Goal: Information Seeking & Learning: Learn about a topic

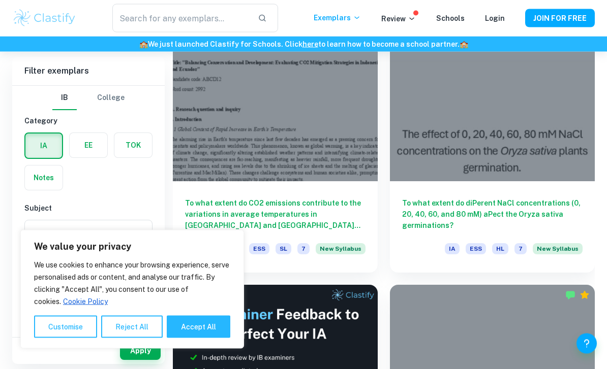
scroll to position [315, 0]
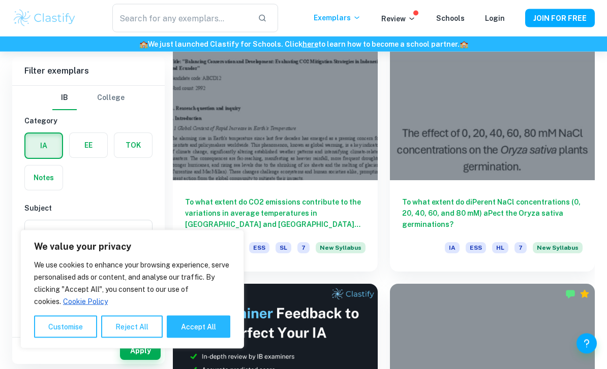
click at [193, 338] on button "Accept All" at bounding box center [199, 327] width 64 height 22
checkbox input "true"
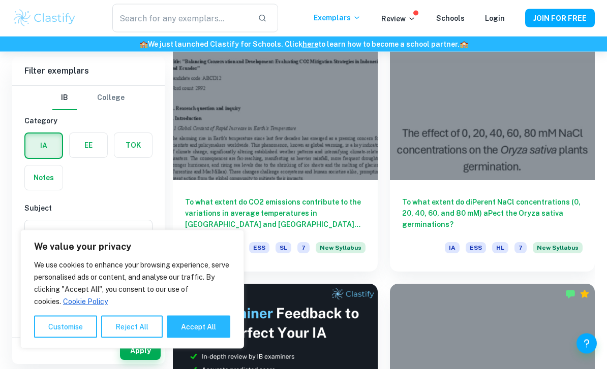
checkbox input "true"
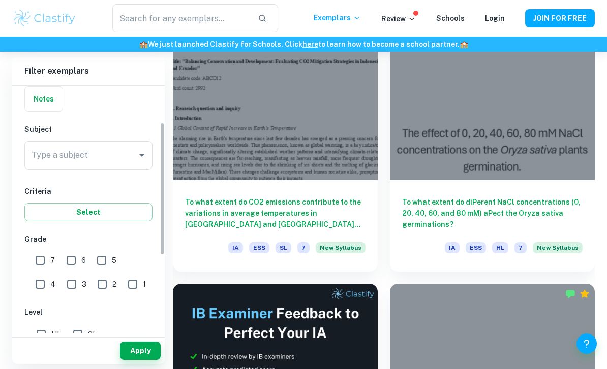
scroll to position [79, 0]
click at [35, 261] on input "7" at bounding box center [40, 260] width 20 height 20
checkbox input "true"
click at [63, 258] on input "6" at bounding box center [71, 260] width 20 height 20
checkbox input "true"
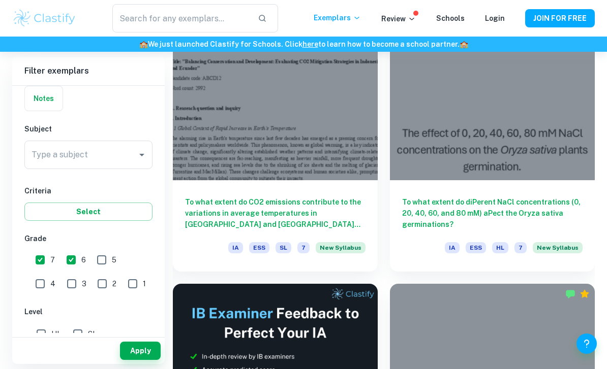
click at [130, 360] on button "Apply" at bounding box center [140, 351] width 41 height 18
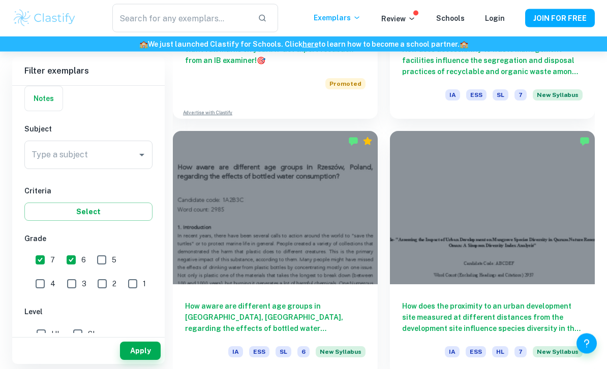
scroll to position [727, 0]
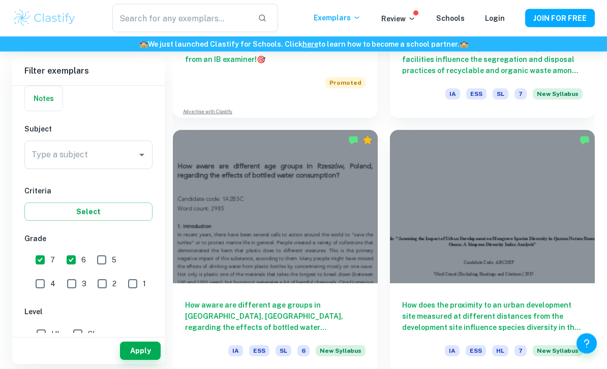
click at [529, 75] on div "How does accessibility to waste management facilities influence the segregation…" at bounding box center [492, 72] width 205 height 91
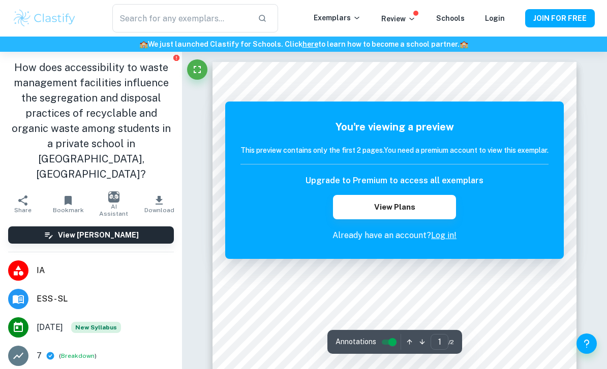
click at [432, 208] on button "View Plans" at bounding box center [394, 207] width 123 height 24
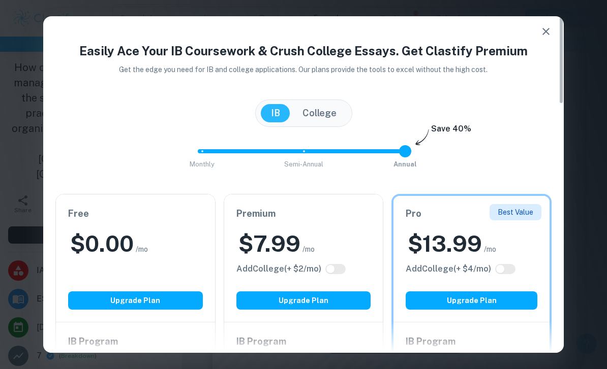
click at [423, 213] on h6 "Pro" at bounding box center [472, 214] width 132 height 14
click at [541, 27] on icon "button" at bounding box center [546, 31] width 12 height 12
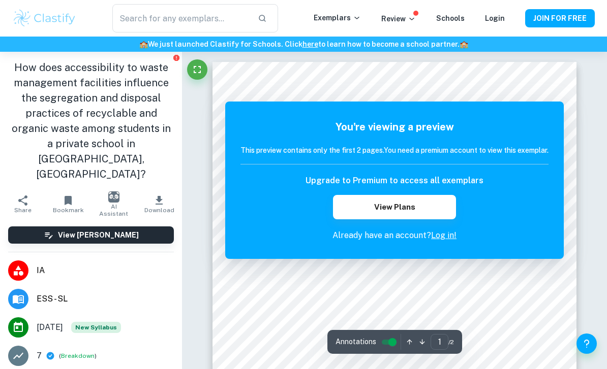
click at [525, 172] on div "You're viewing a preview This preview contains only the first 2 pages. You need…" at bounding box center [394, 180] width 308 height 122
click at [473, 187] on h6 "Upgrade to Premium to access all exemplars" at bounding box center [394, 181] width 178 height 12
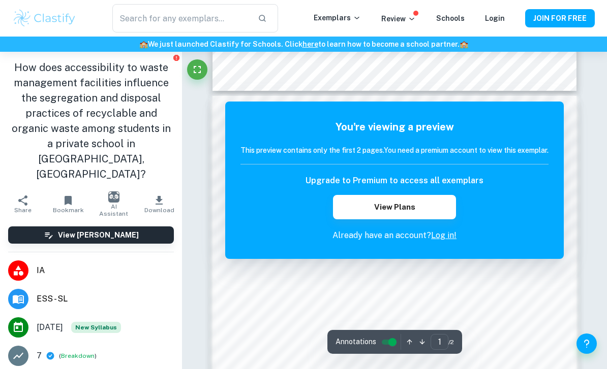
scroll to position [455, 0]
click at [443, 239] on link "Log in!" at bounding box center [443, 236] width 25 height 10
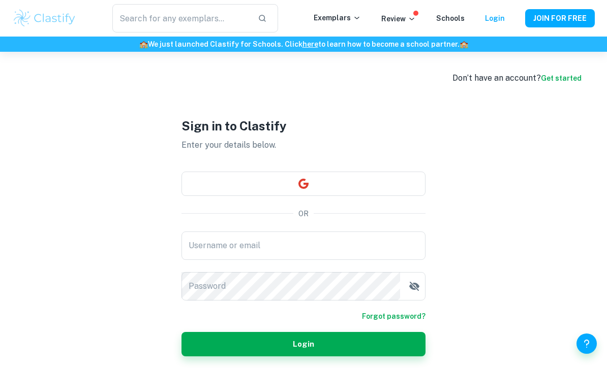
click at [591, 17] on button "JOIN FOR FREE" at bounding box center [560, 18] width 70 height 18
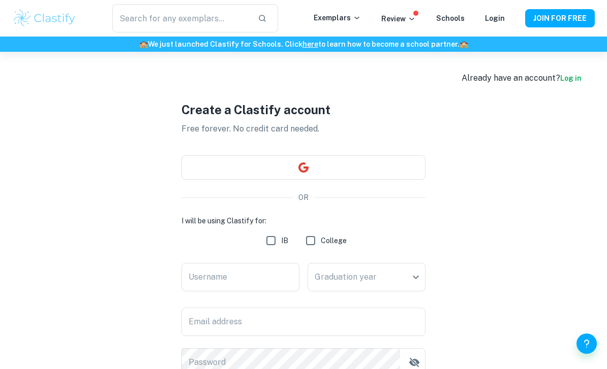
click at [402, 163] on button "button" at bounding box center [303, 168] width 244 height 24
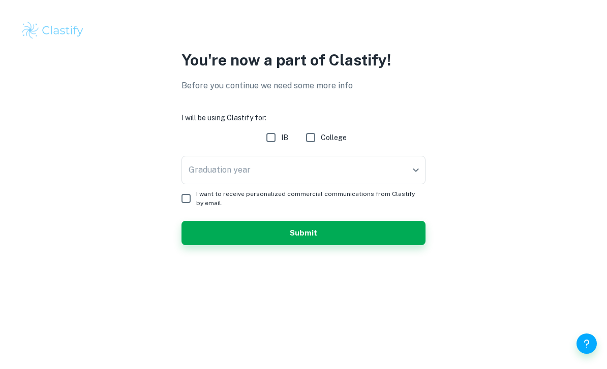
click at [264, 139] on input "IB" at bounding box center [271, 138] width 20 height 20
checkbox input "true"
click at [311, 168] on body "We value your privacy We use cookies to enhance your browsing experience, serve…" at bounding box center [303, 184] width 607 height 369
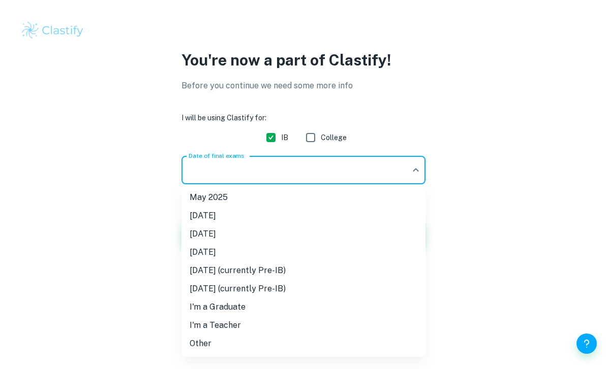
click at [276, 217] on li "[DATE]" at bounding box center [303, 216] width 244 height 18
type input "N25"
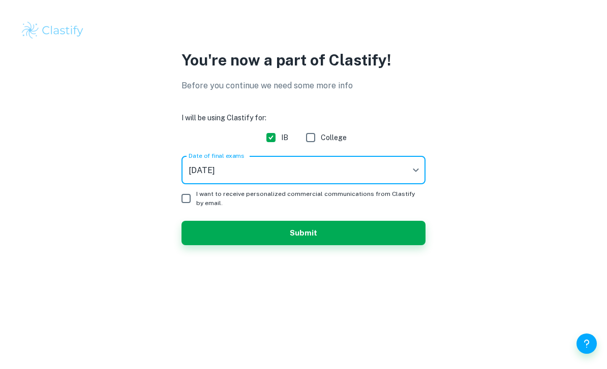
click at [195, 189] on input "I want to receive personalized commercial communications from Clastify by email." at bounding box center [186, 199] width 20 height 20
checkbox input "true"
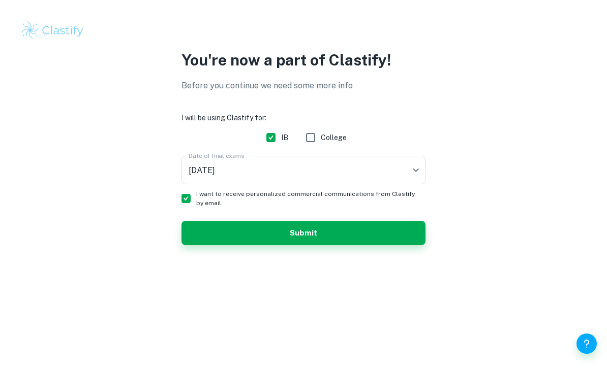
click at [245, 228] on button "Submit" at bounding box center [303, 233] width 244 height 24
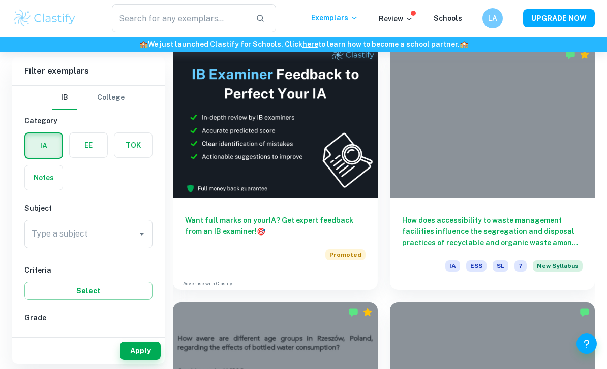
scroll to position [561, 0]
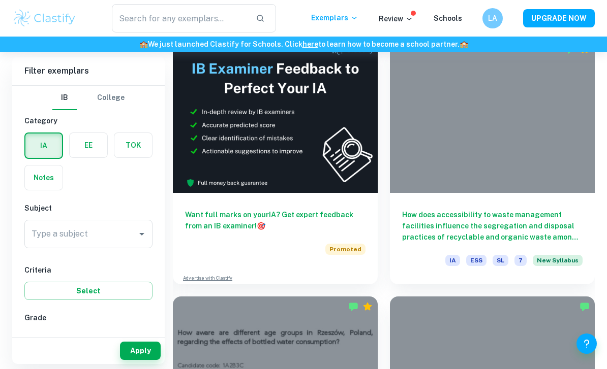
click at [45, 343] on input "7" at bounding box center [40, 339] width 20 height 20
checkbox input "true"
click at [68, 343] on input "6" at bounding box center [71, 339] width 20 height 20
checkbox input "true"
click at [138, 360] on button "Apply" at bounding box center [140, 351] width 41 height 18
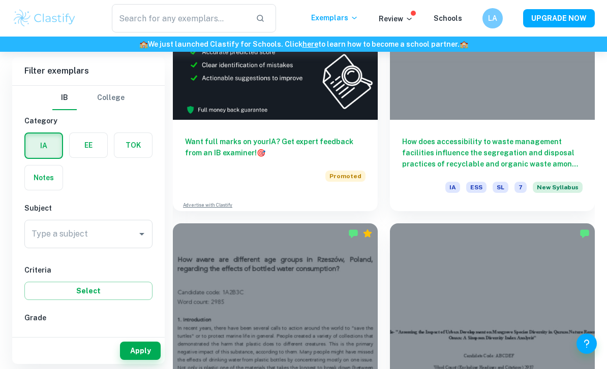
scroll to position [650, 0]
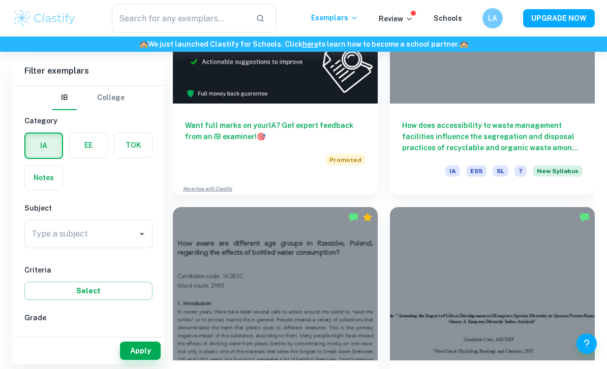
click at [496, 138] on h6 "How does accessibility to waste management facilities influence the segregation…" at bounding box center [492, 137] width 180 height 34
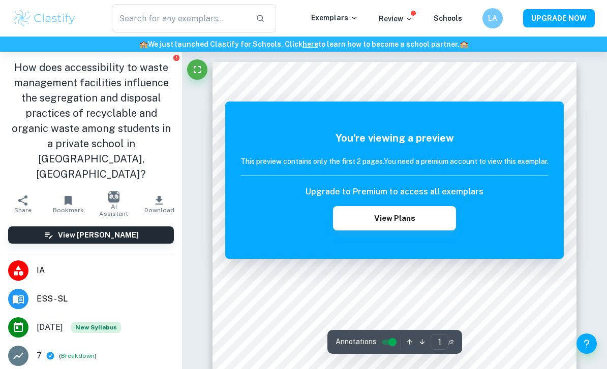
click at [484, 123] on div "You're viewing a preview This preview contains only the first 2 pages. You need…" at bounding box center [394, 181] width 338 height 158
click at [484, 133] on h5 "You're viewing a preview" at bounding box center [394, 138] width 308 height 15
click at [483, 122] on div "You're viewing a preview This preview contains only the first 2 pages. You need…" at bounding box center [394, 181] width 338 height 158
click at [196, 73] on icon "Fullscreen" at bounding box center [197, 69] width 7 height 7
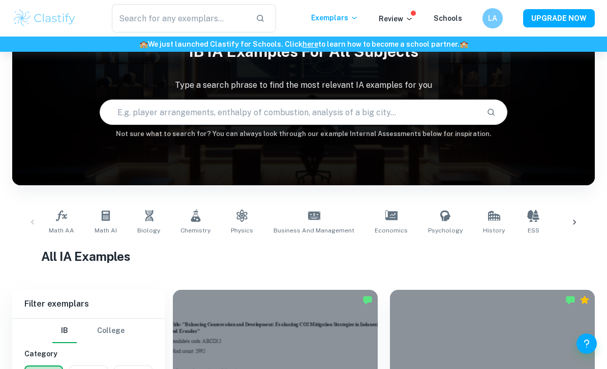
scroll to position [306, 0]
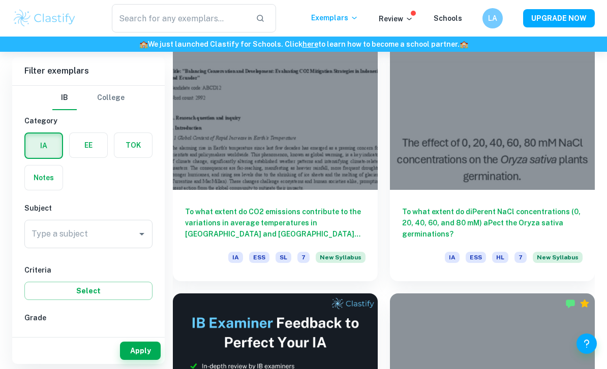
click at [338, 200] on div "To what extent do CO2 emissions contribute to the variations in average tempera…" at bounding box center [275, 235] width 205 height 91
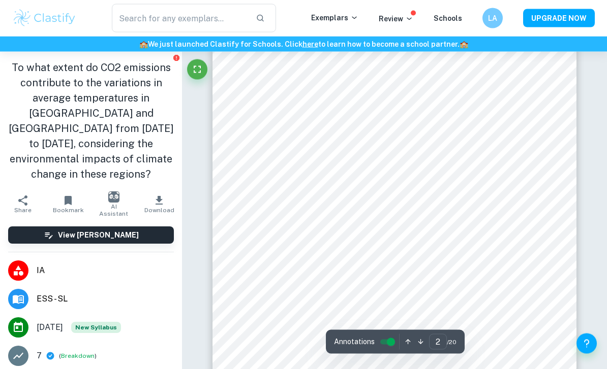
scroll to position [603, 0]
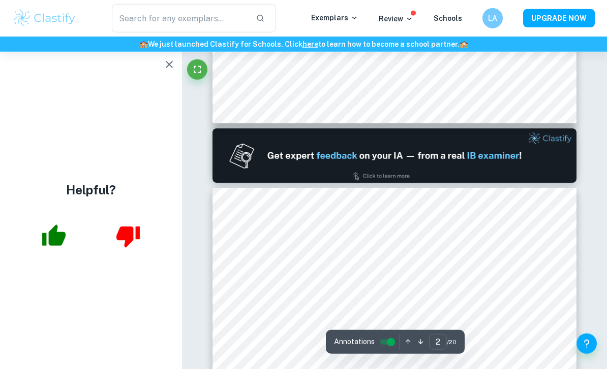
type input "1"
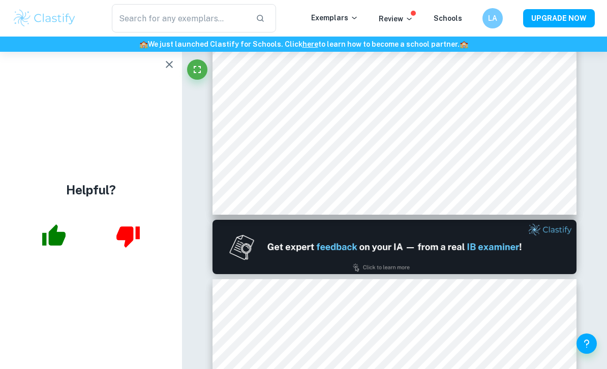
scroll to position [318, 0]
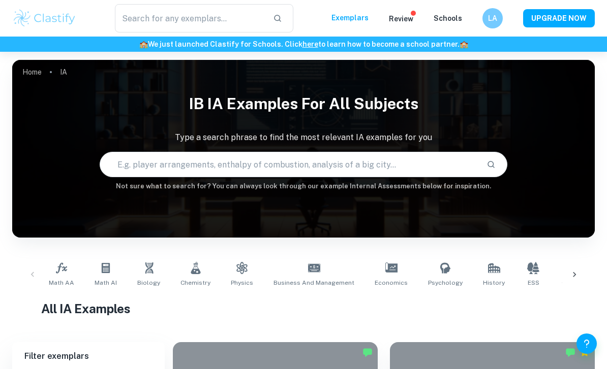
checkbox input "true"
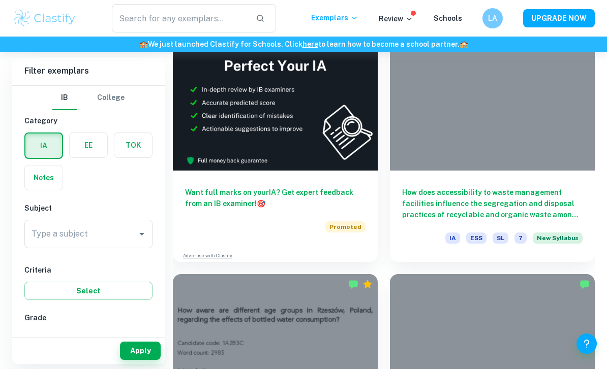
scroll to position [685, 0]
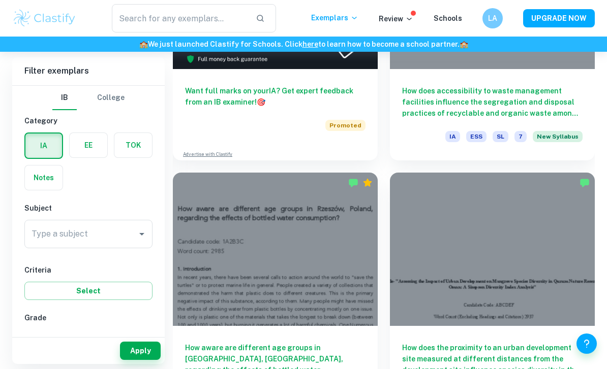
click at [76, 348] on input "6" at bounding box center [71, 339] width 20 height 20
checkbox input "true"
click at [154, 360] on button "Apply" at bounding box center [140, 351] width 41 height 18
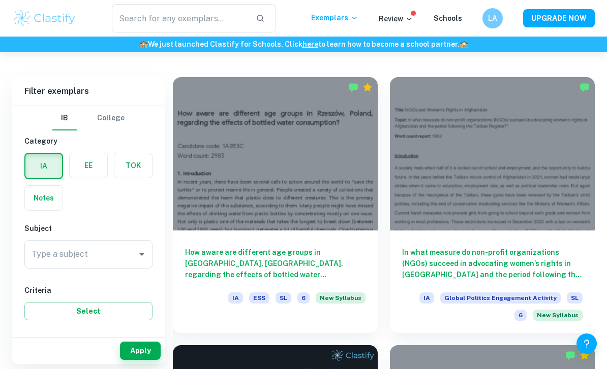
scroll to position [260, 0]
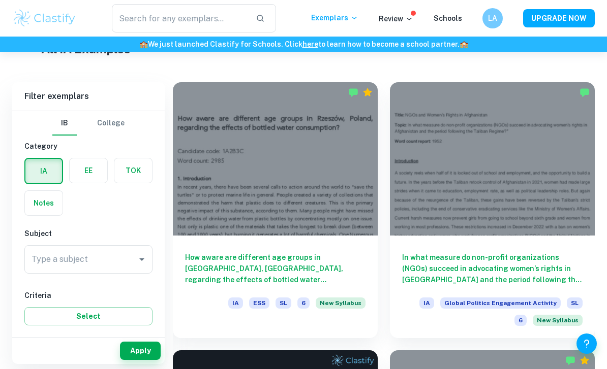
click at [331, 241] on div "How aware are different age groups in Rzeszów, Poland, regarding the effects of…" at bounding box center [275, 281] width 205 height 91
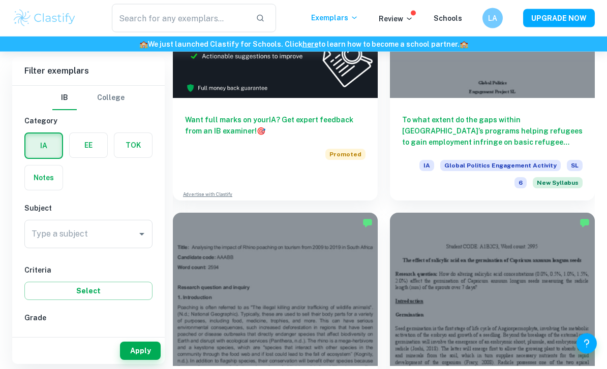
scroll to position [667, 0]
click at [484, 132] on h6 "To what extent do the gaps within [GEOGRAPHIC_DATA]’s programs helping refugees…" at bounding box center [492, 131] width 180 height 34
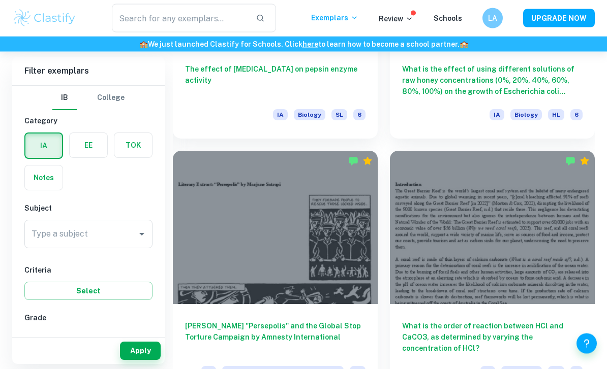
scroll to position [1758, 0]
click at [341, 78] on h6 "The effect of sodium bicarbonate on pepsin enzyme activity" at bounding box center [275, 81] width 180 height 34
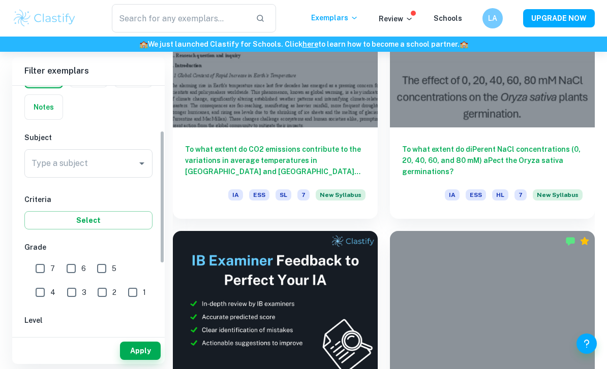
scroll to position [96, 0]
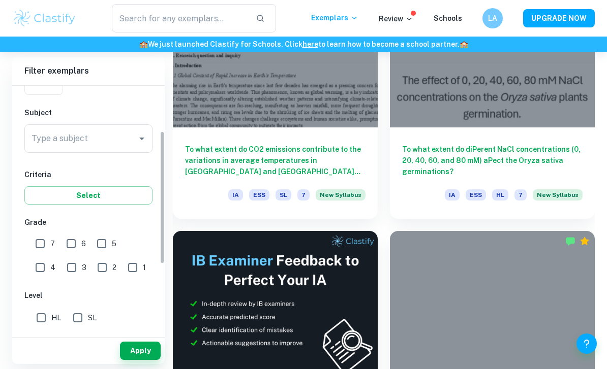
click at [92, 267] on input "2" at bounding box center [102, 268] width 20 height 20
checkbox input "true"
click at [61, 266] on input "3" at bounding box center [71, 268] width 20 height 20
checkbox input "true"
click at [92, 264] on input "2" at bounding box center [102, 268] width 20 height 20
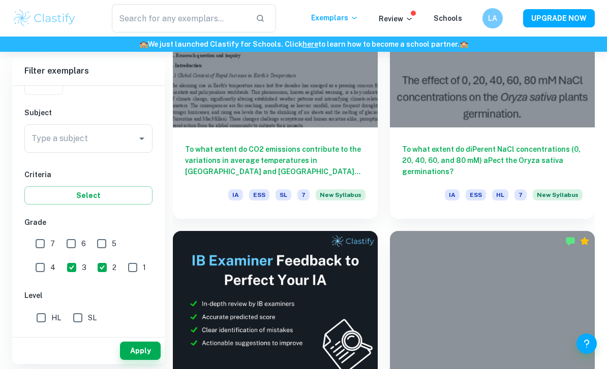
checkbox input "false"
click at [122, 267] on input "1" at bounding box center [132, 268] width 20 height 20
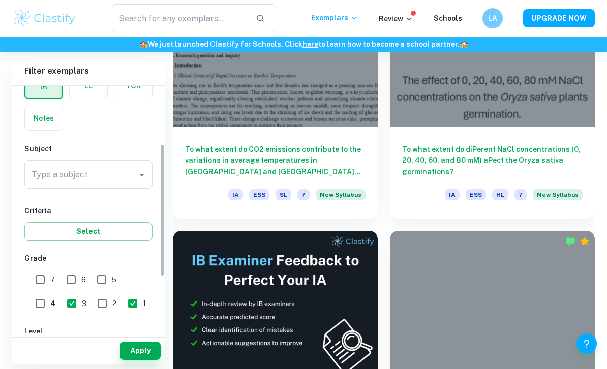
scroll to position [4, 0]
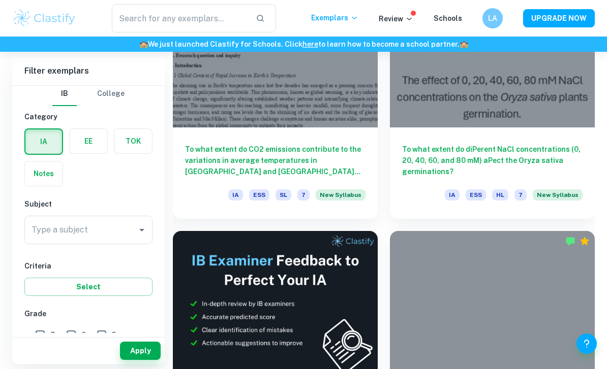
click at [117, 284] on button "Select" at bounding box center [88, 287] width 128 height 18
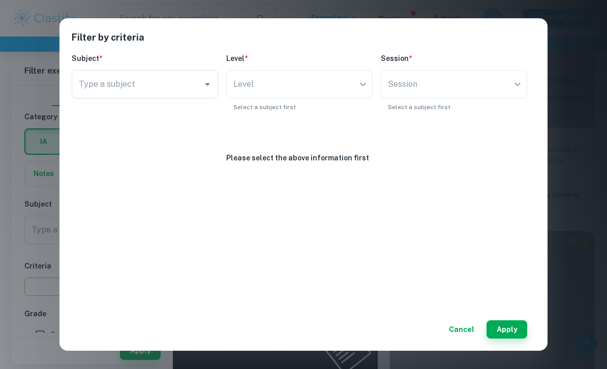
click at [548, 103] on div "Filter by criteria Subject * Type a subject Type a subject Level * Level ​ Leve…" at bounding box center [303, 184] width 607 height 369
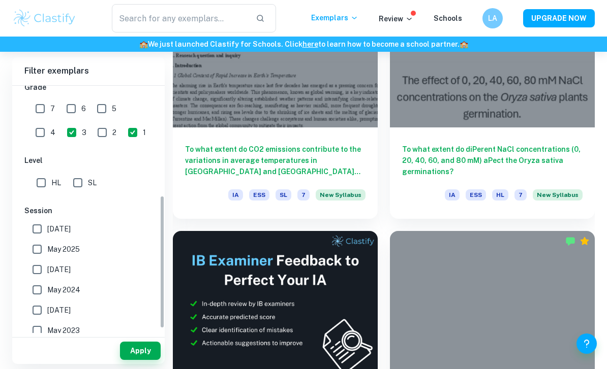
scroll to position [161, 0]
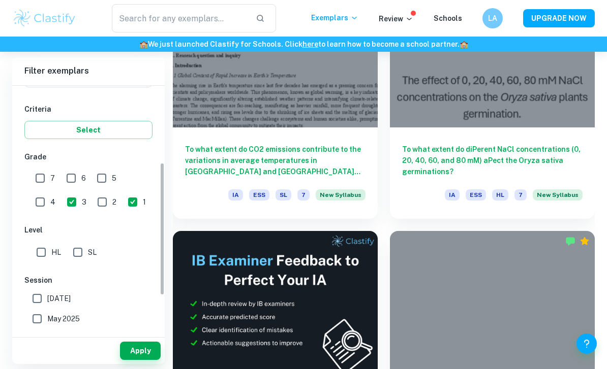
click at [122, 201] on input "1" at bounding box center [132, 202] width 20 height 20
checkbox input "false"
click at [61, 207] on input "3" at bounding box center [71, 202] width 20 height 20
checkbox input "false"
click at [80, 181] on input "6" at bounding box center [71, 178] width 20 height 20
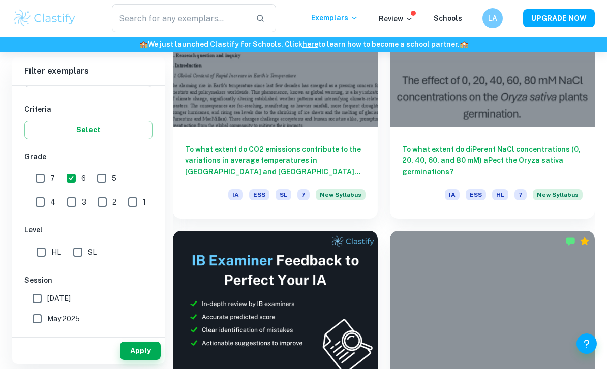
click at [77, 179] on input "6" at bounding box center [71, 178] width 20 height 20
checkbox input "false"
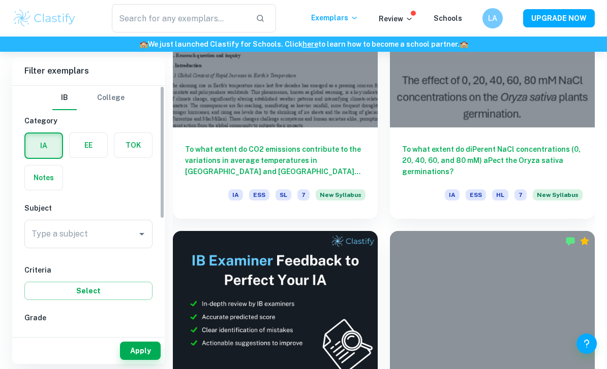
scroll to position [0, 0]
click at [96, 145] on label "button" at bounding box center [89, 145] width 38 height 24
click at [0, 0] on input "radio" at bounding box center [0, 0] width 0 height 0
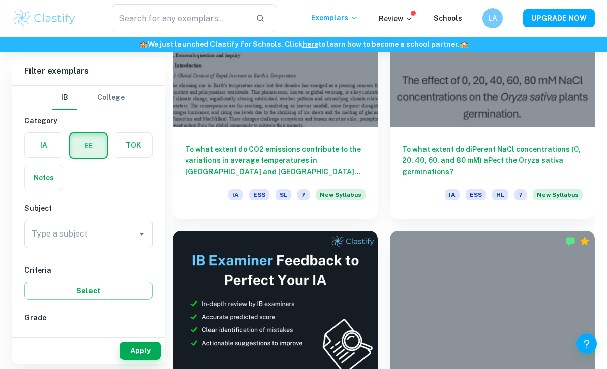
click at [49, 152] on label "button" at bounding box center [44, 145] width 38 height 24
click at [0, 0] on input "radio" at bounding box center [0, 0] width 0 height 0
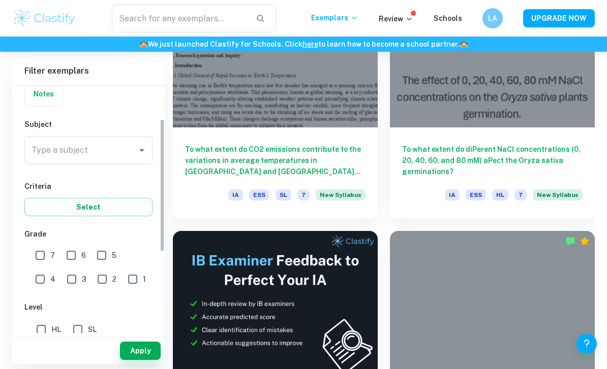
scroll to position [85, 0]
click at [122, 271] on input "1" at bounding box center [132, 278] width 20 height 20
checkbox input "true"
click at [61, 269] on input "3" at bounding box center [71, 278] width 20 height 20
checkbox input "true"
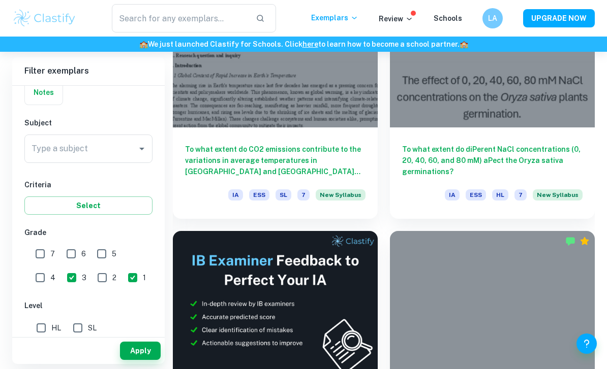
click at [104, 201] on button "Select" at bounding box center [88, 206] width 128 height 18
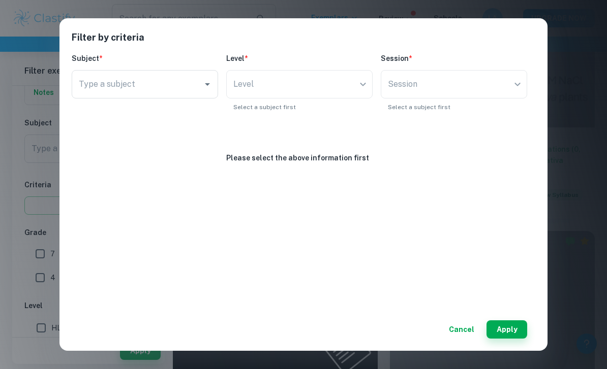
click at [517, 323] on button "Apply" at bounding box center [506, 330] width 41 height 18
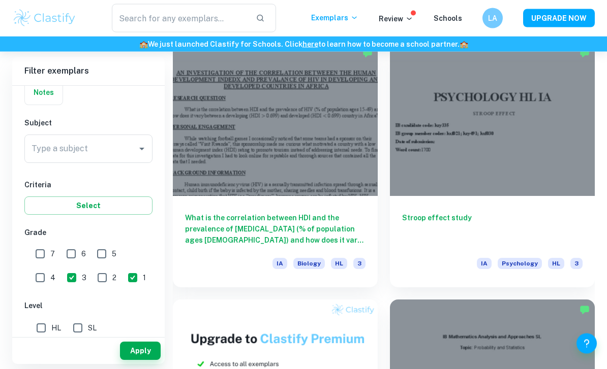
scroll to position [815, 0]
click at [450, 212] on h6 "Stroop effect study" at bounding box center [492, 229] width 180 height 34
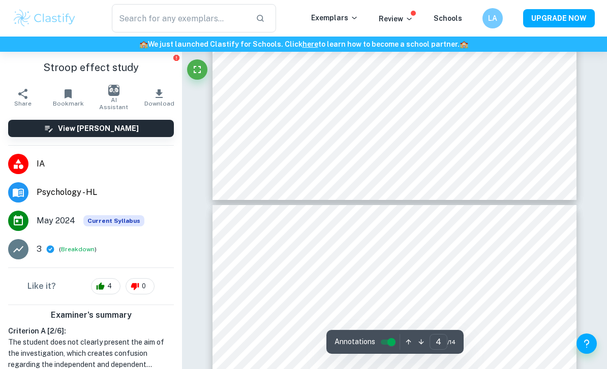
type input "5"
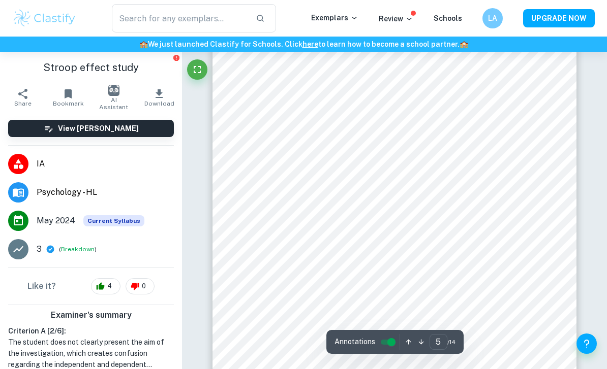
scroll to position [2307, 0]
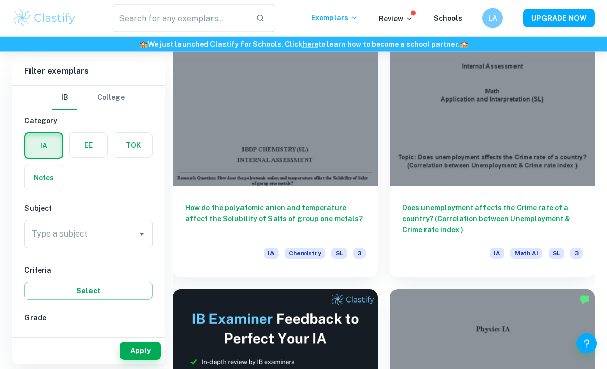
scroll to position [2371, 0]
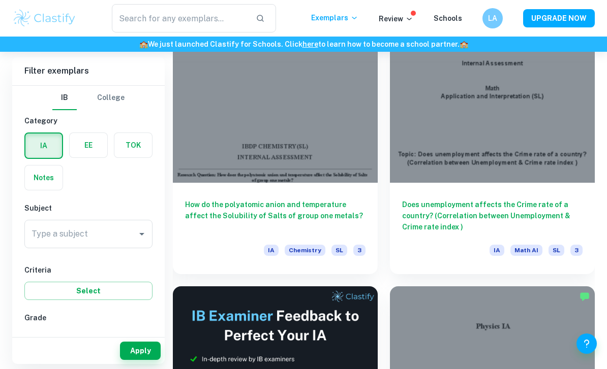
click at [454, 208] on h6 "Does unemployment affects the Crime rate of a country? (Correlation between Une…" at bounding box center [492, 216] width 180 height 34
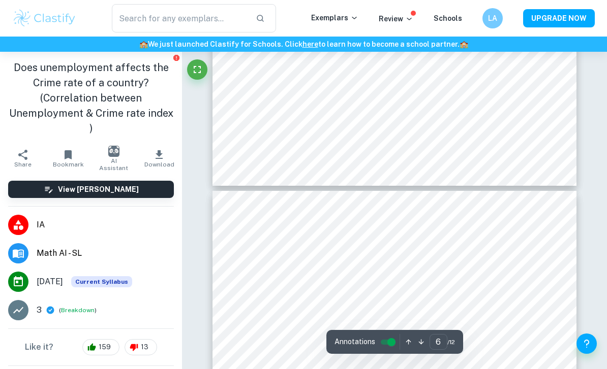
type input "5"
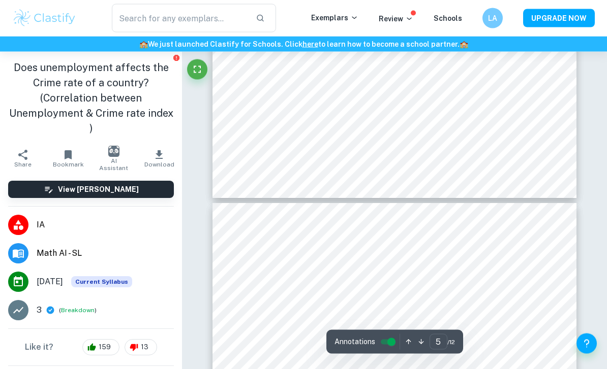
scroll to position [2315, 0]
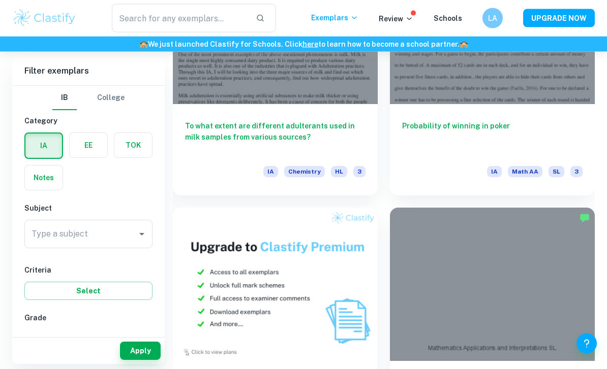
scroll to position [2965, 0]
click at [464, 123] on h6 "Probability of winning in poker" at bounding box center [492, 137] width 180 height 34
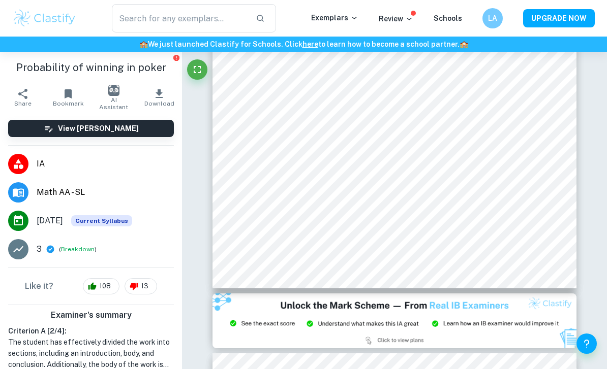
scroll to position [791, 0]
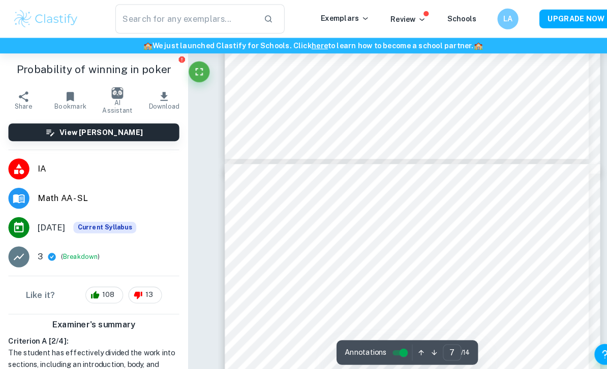
type input "6"
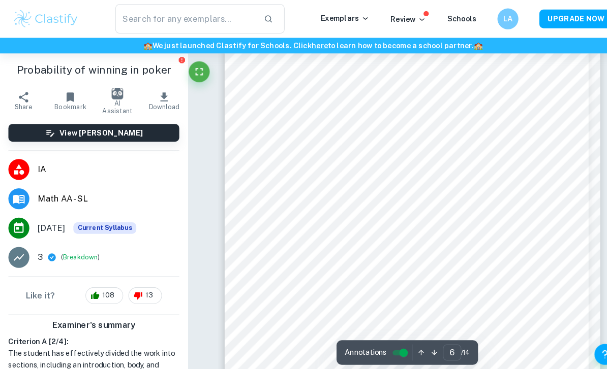
scroll to position [2572, 0]
